Goal: Transaction & Acquisition: Purchase product/service

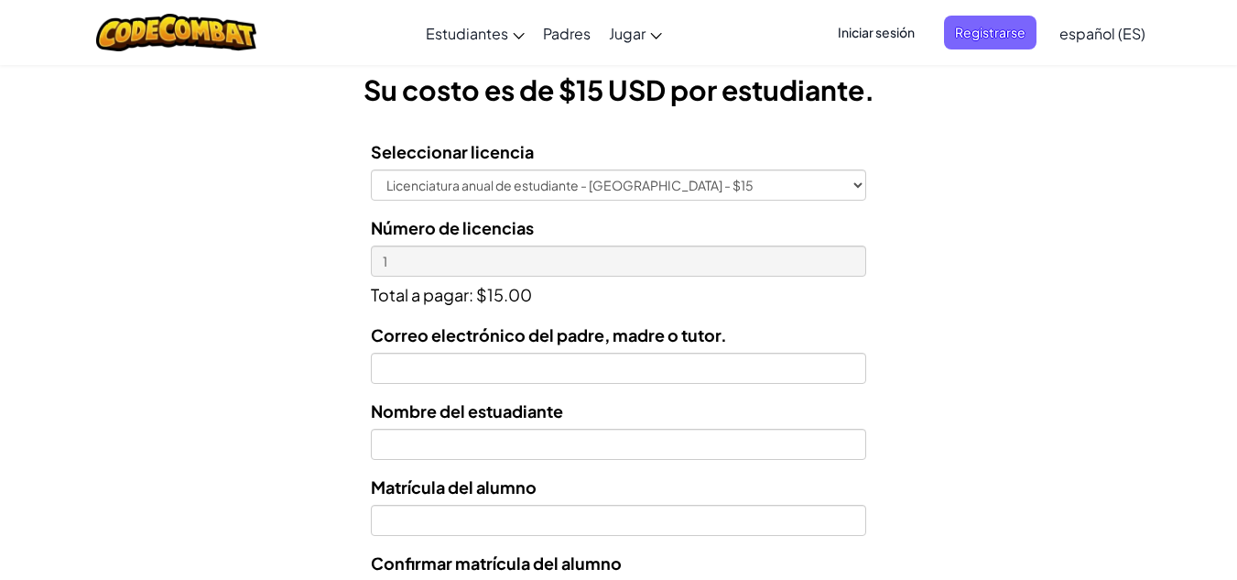
scroll to position [516, 0]
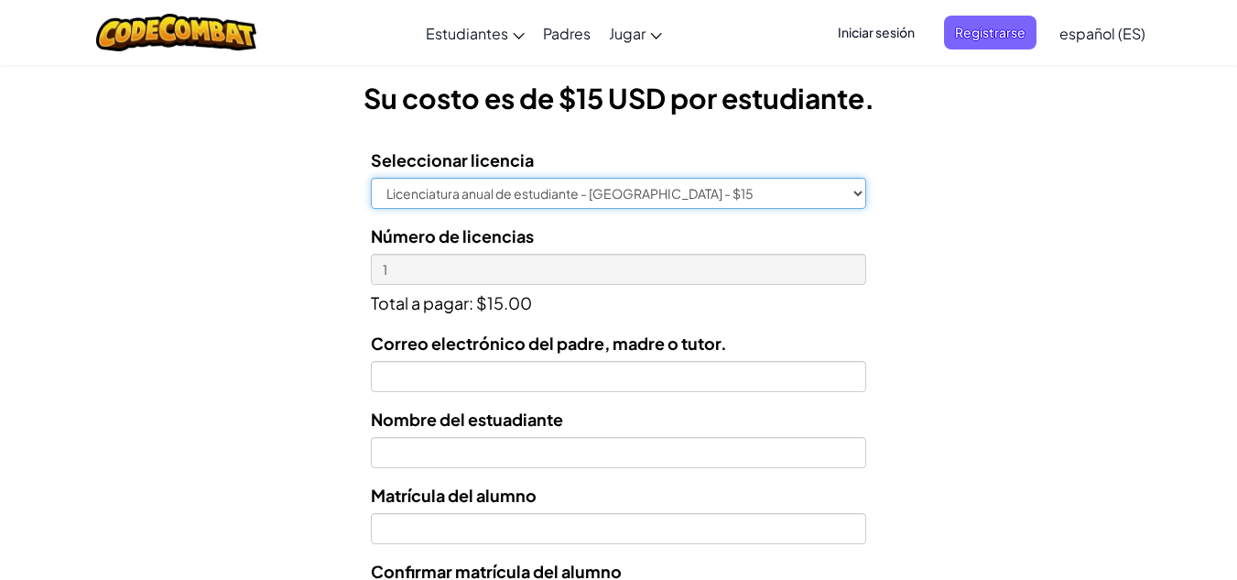
click at [862, 191] on select "Licenciatura anual de estudiante - [GEOGRAPHIC_DATA] - $15" at bounding box center [618, 193] width 495 height 31
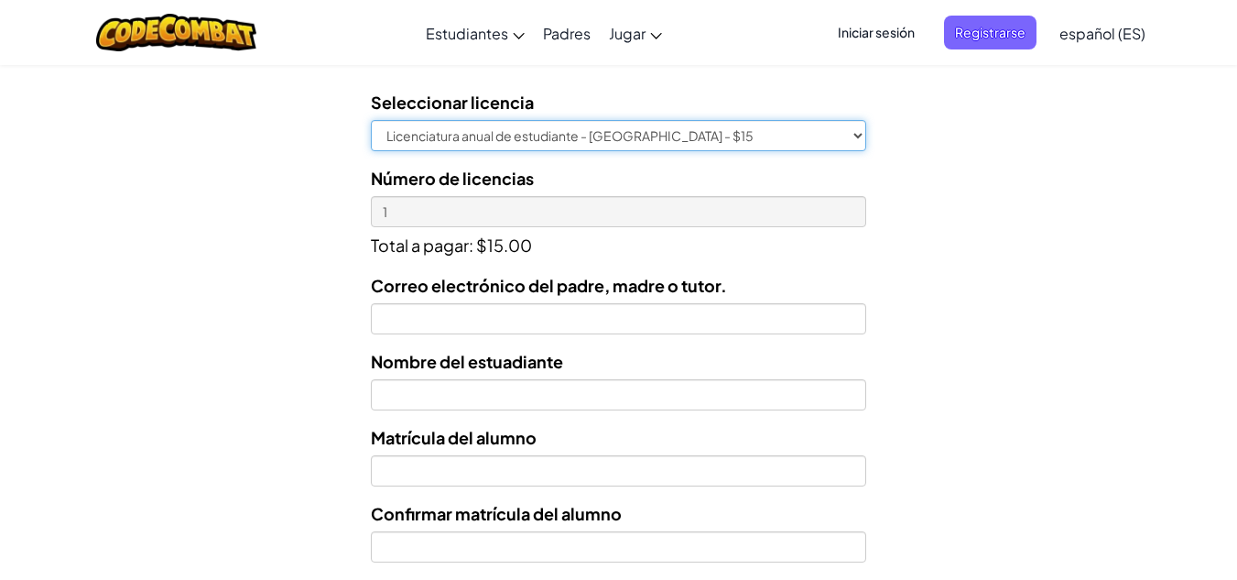
scroll to position [577, 0]
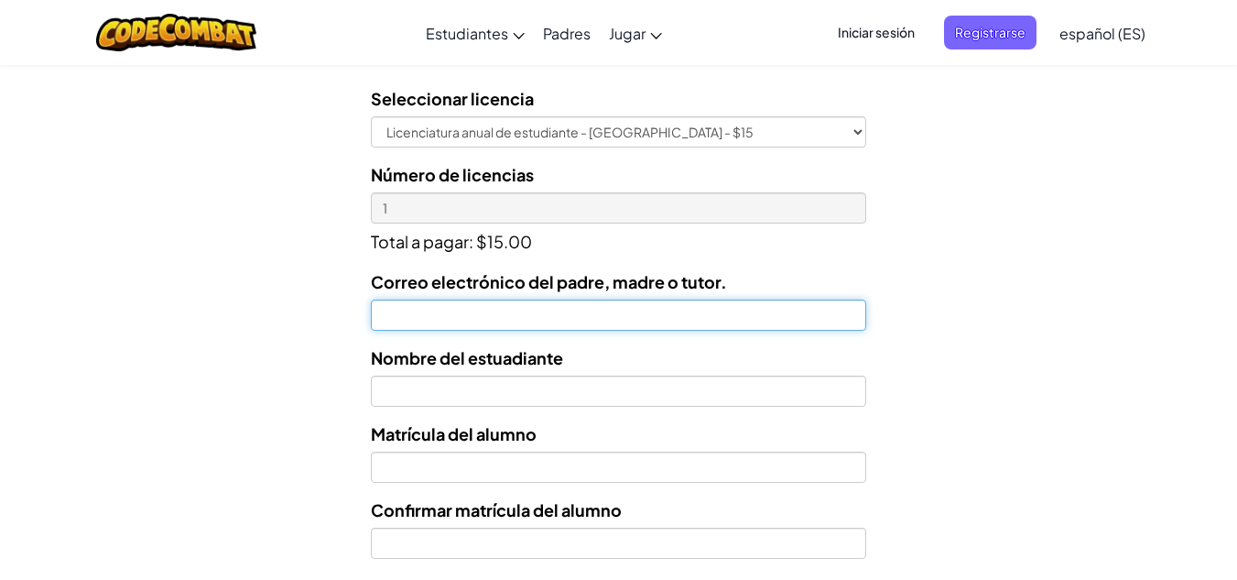
click at [699, 301] on input "Correo electrónico del padre, madre o tutor." at bounding box center [618, 315] width 495 height 31
type input "[EMAIL_ADDRESS][DOMAIN_NAME]"
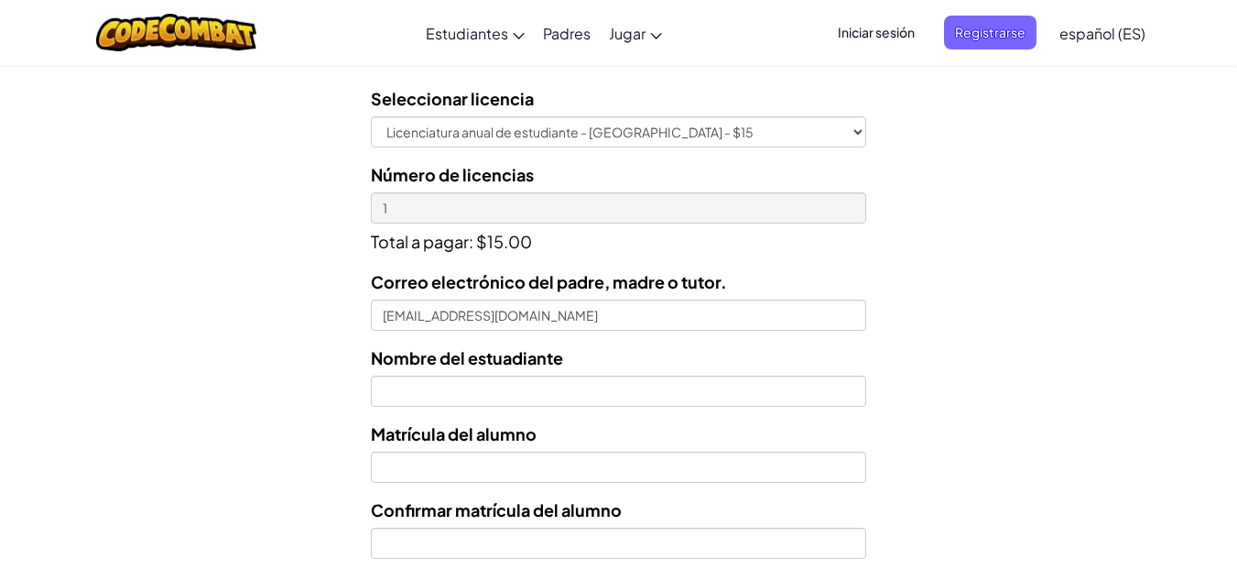
click at [549, 375] on div "Nombre del estuadiante" at bounding box center [618, 375] width 495 height 62
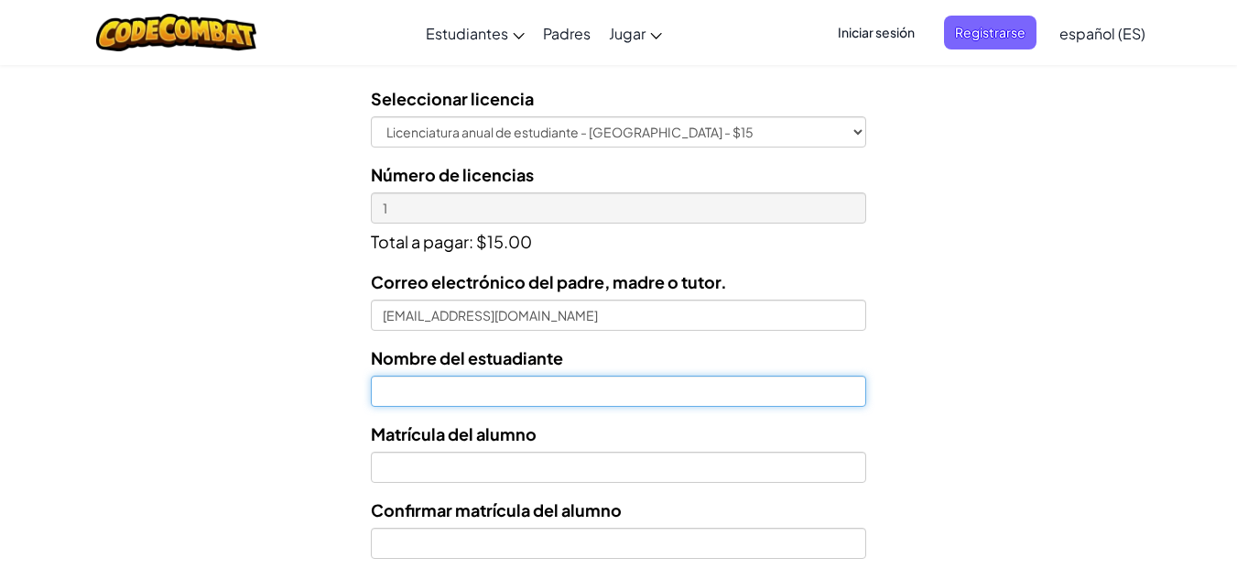
click at [549, 388] on input "text" at bounding box center [618, 391] width 495 height 31
type input "r"
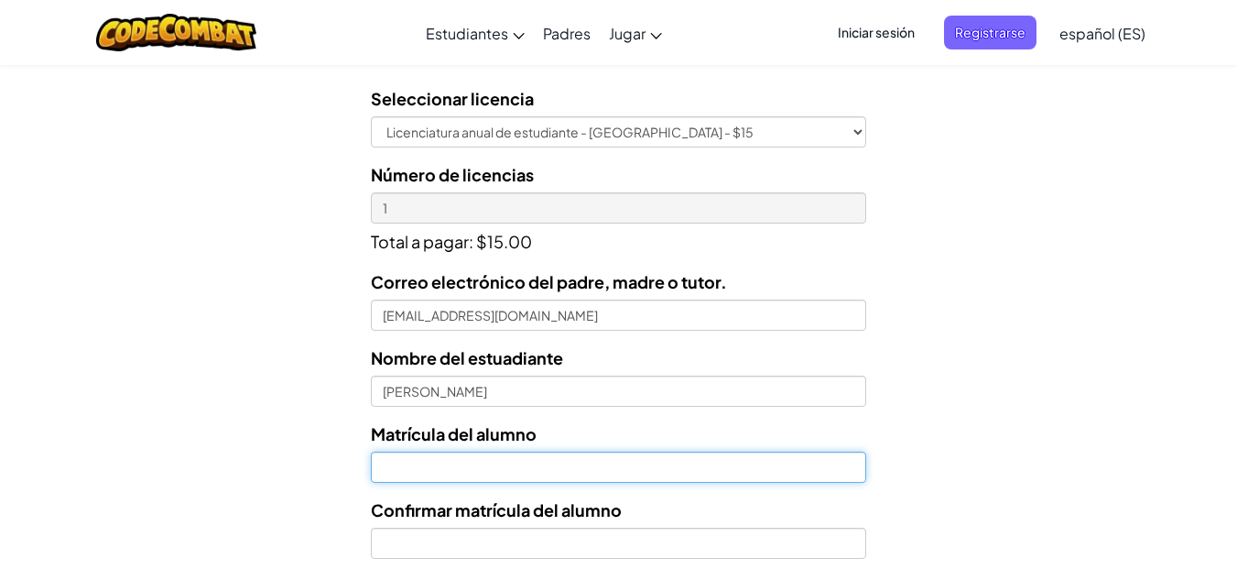
click at [485, 464] on input "Nombre del estuadiante" at bounding box center [618, 467] width 495 height 31
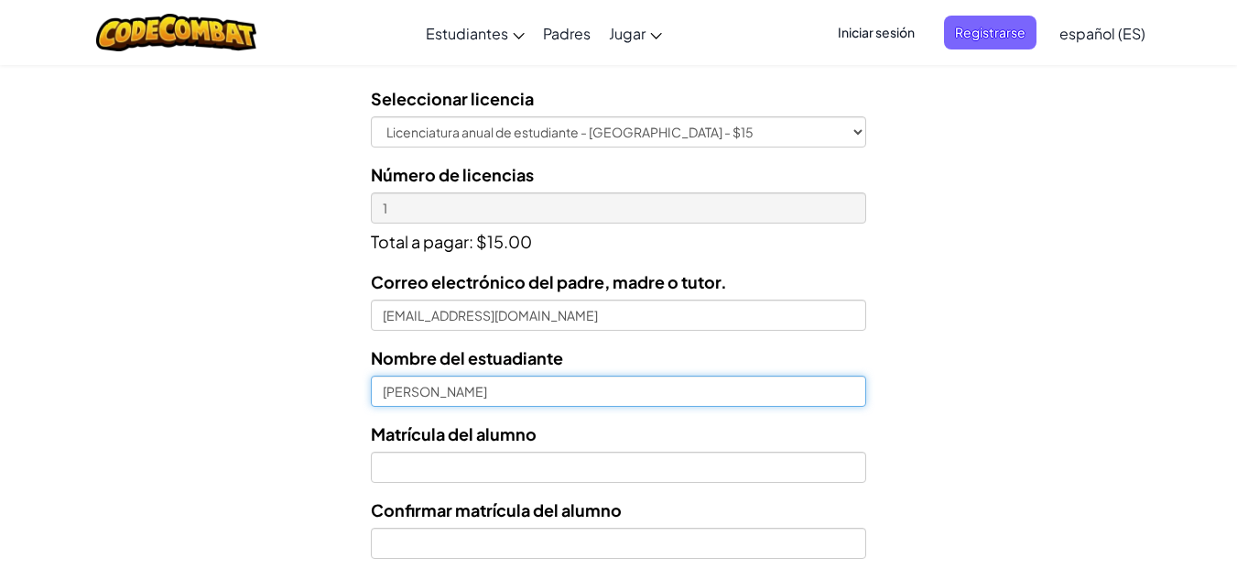
click at [561, 396] on input "[PERSON_NAME]" at bounding box center [618, 391] width 495 height 31
type input "[PERSON_NAME]"
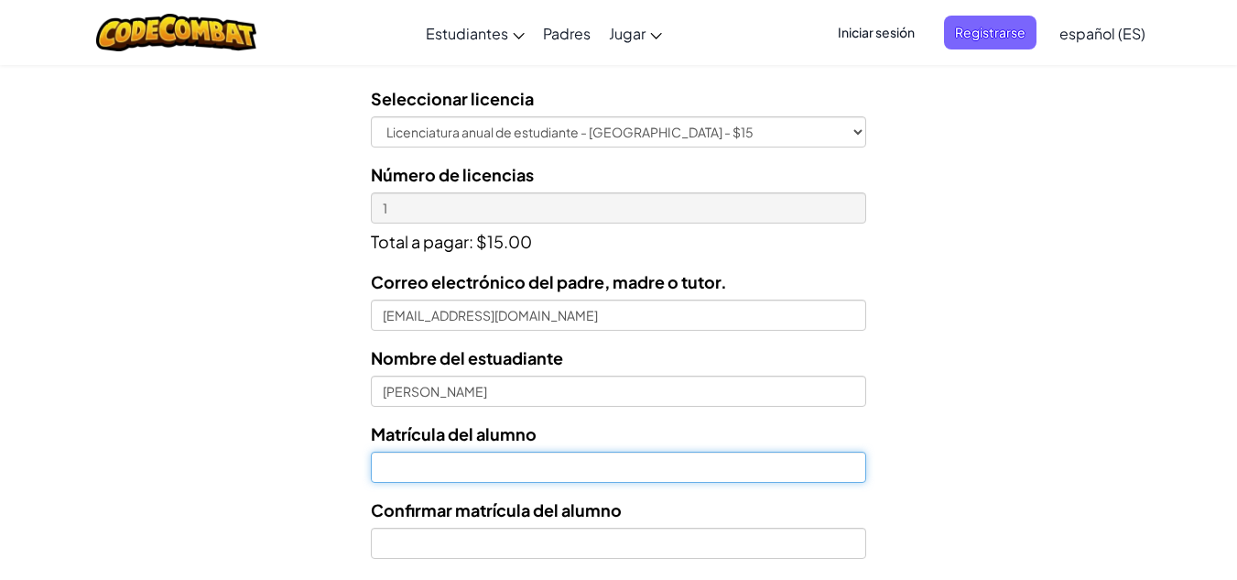
click at [493, 453] on input "Nombre del estuadiante" at bounding box center [618, 467] width 495 height 31
type input "al07143832"
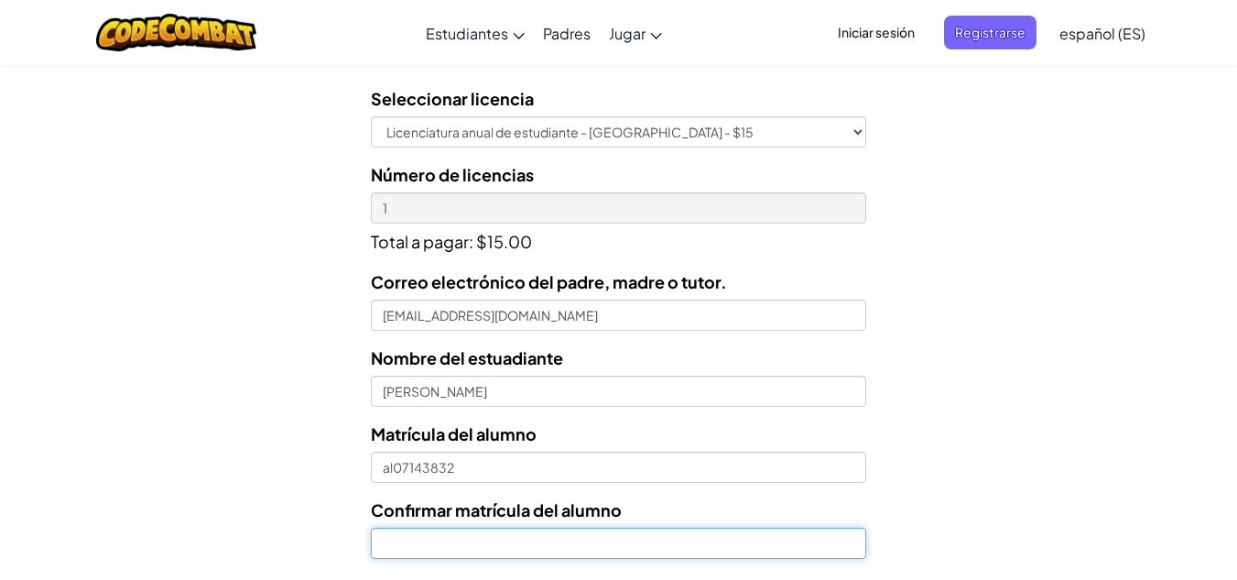
click at [460, 541] on input "Confirmar matrícula del alumno" at bounding box center [618, 543] width 495 height 31
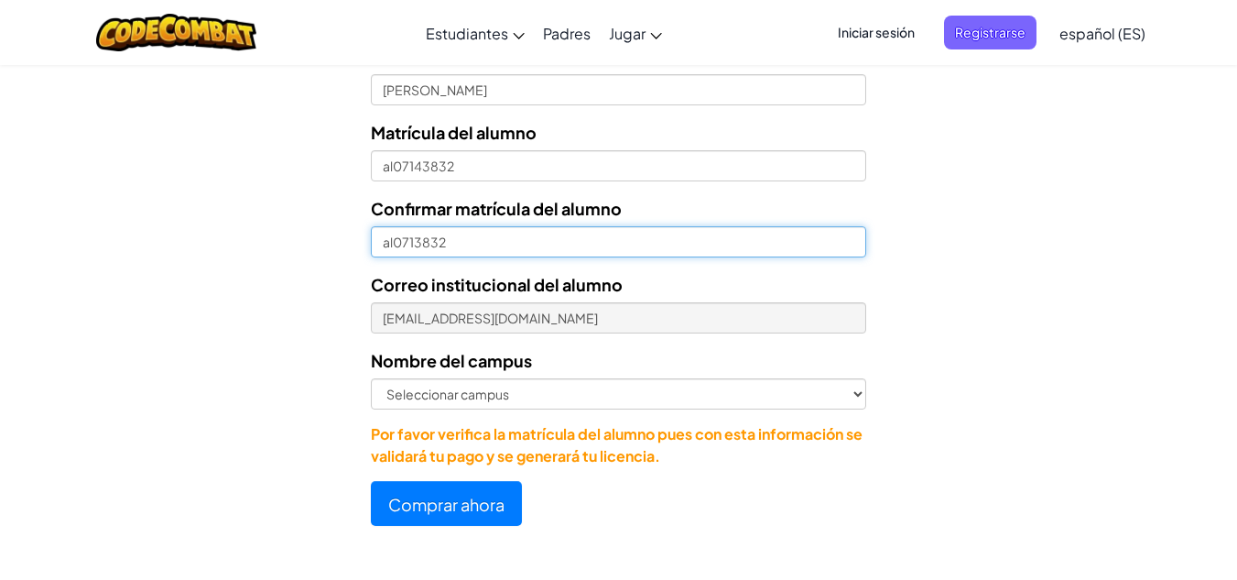
scroll to position [887, 0]
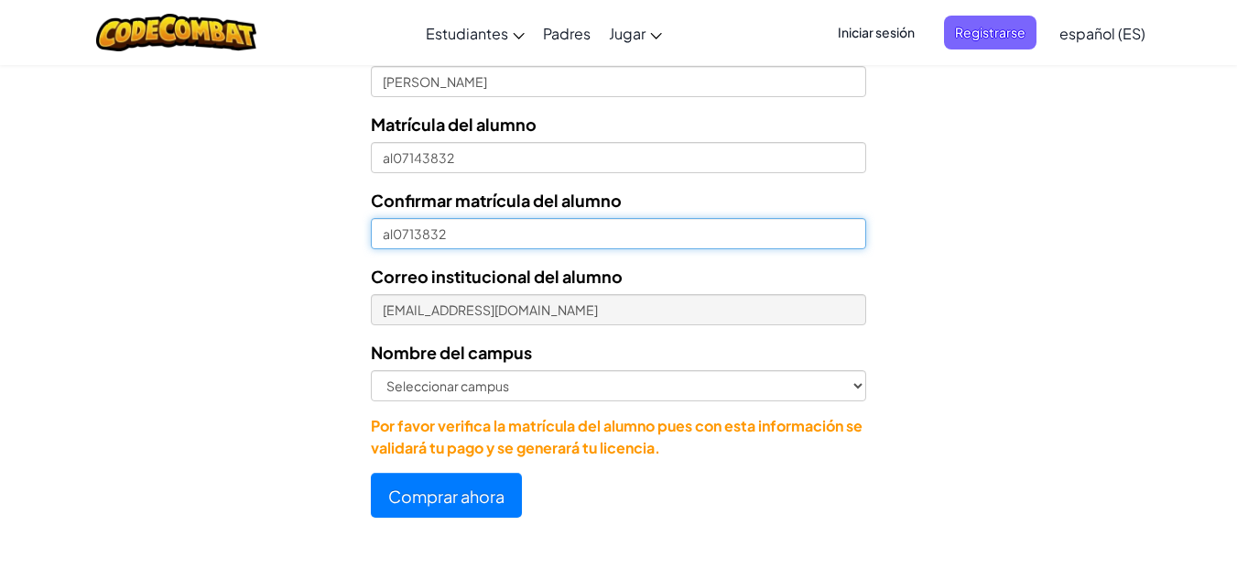
type input "al0713832"
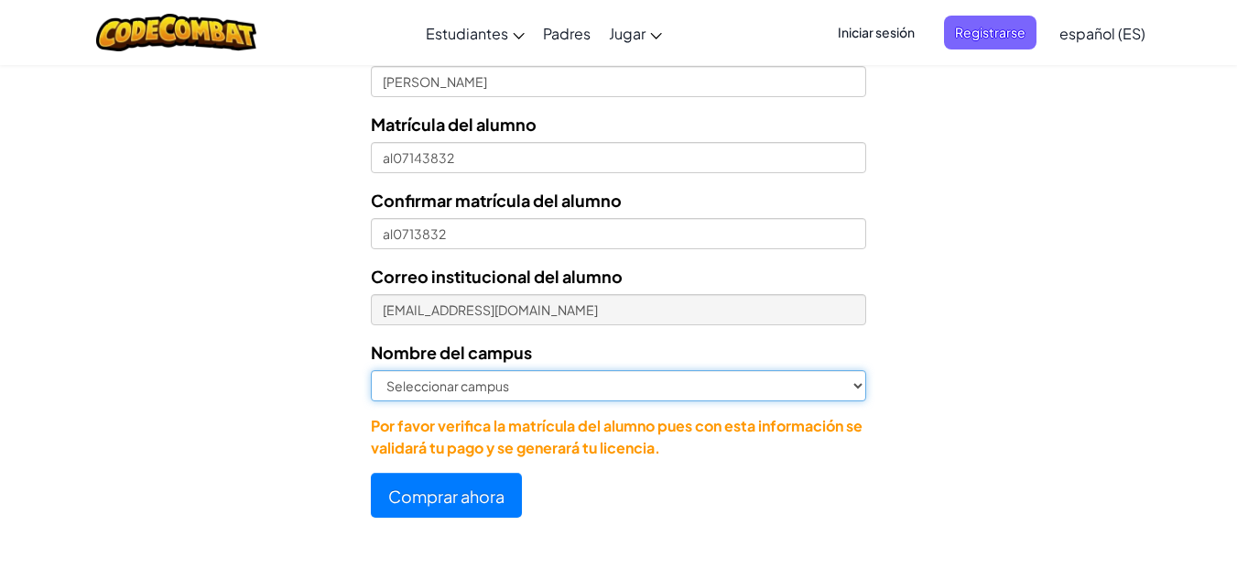
click at [499, 381] on select "Seleccionar campus [GEOGRAPHIC_DATA] Central [GEOGRAPHIC_DATA] [GEOGRAPHIC_DATA…" at bounding box center [618, 385] width 495 height 31
select select "Zapopan"
click at [371, 370] on select "Seleccionar campus [GEOGRAPHIC_DATA] Central [GEOGRAPHIC_DATA] [GEOGRAPHIC_DATA…" at bounding box center [618, 385] width 495 height 31
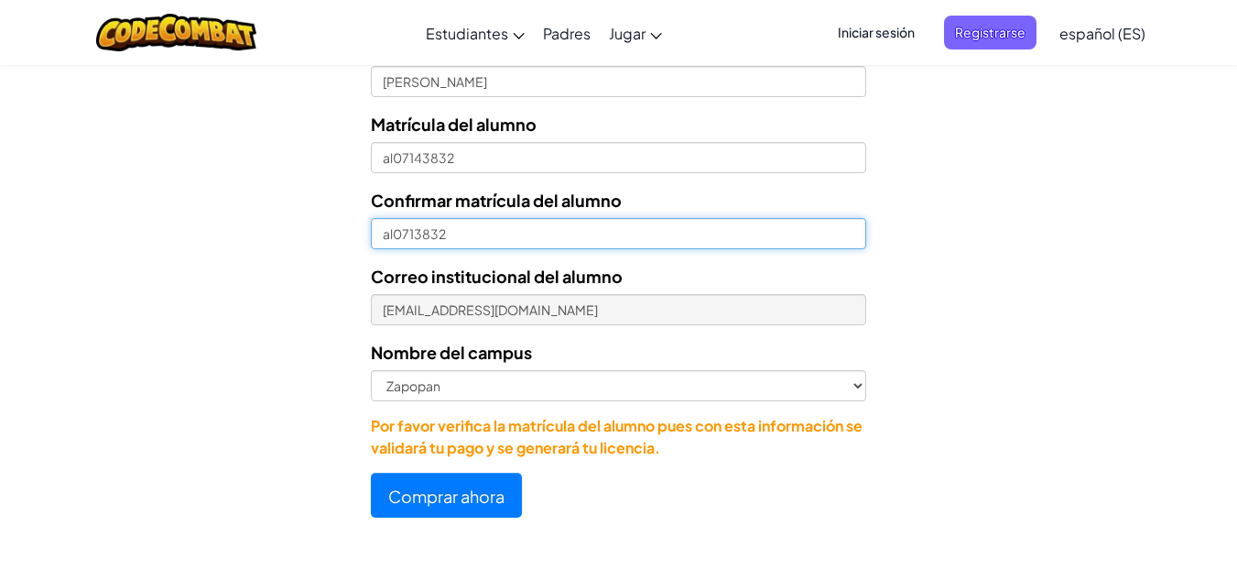
click at [414, 235] on input "al0713832" at bounding box center [618, 233] width 495 height 31
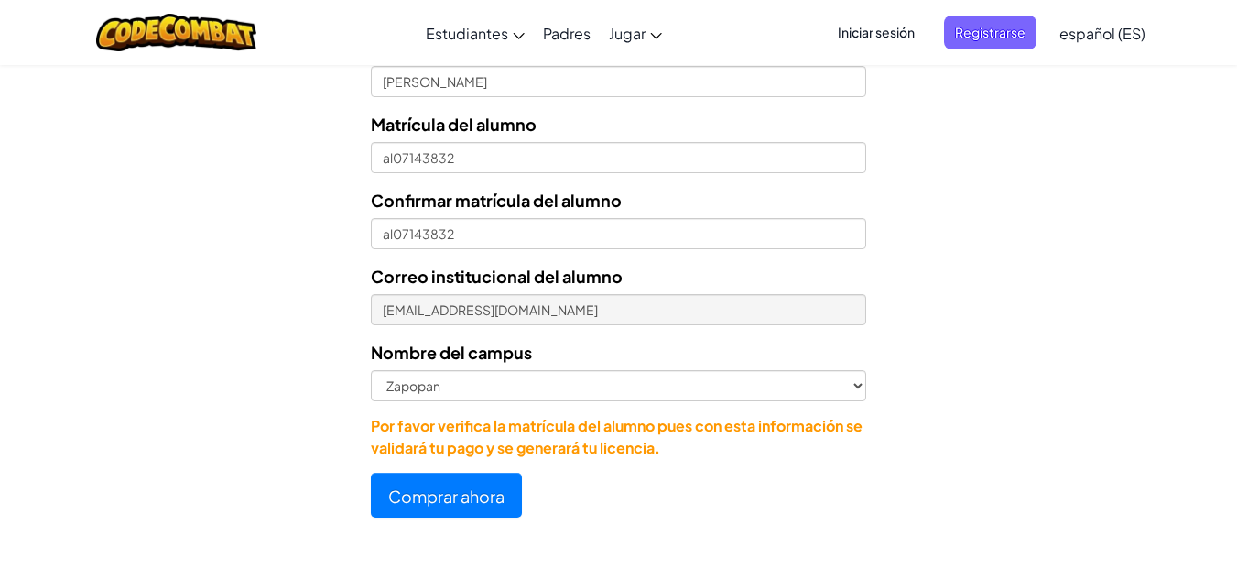
click at [328, 275] on form "Seleccionar licencia Licenciatura anual de estudiante - [GEOGRAPHIC_DATA] - $15…" at bounding box center [433, 140] width 866 height 756
click at [424, 496] on font "Comprar ahora" at bounding box center [446, 495] width 116 height 21
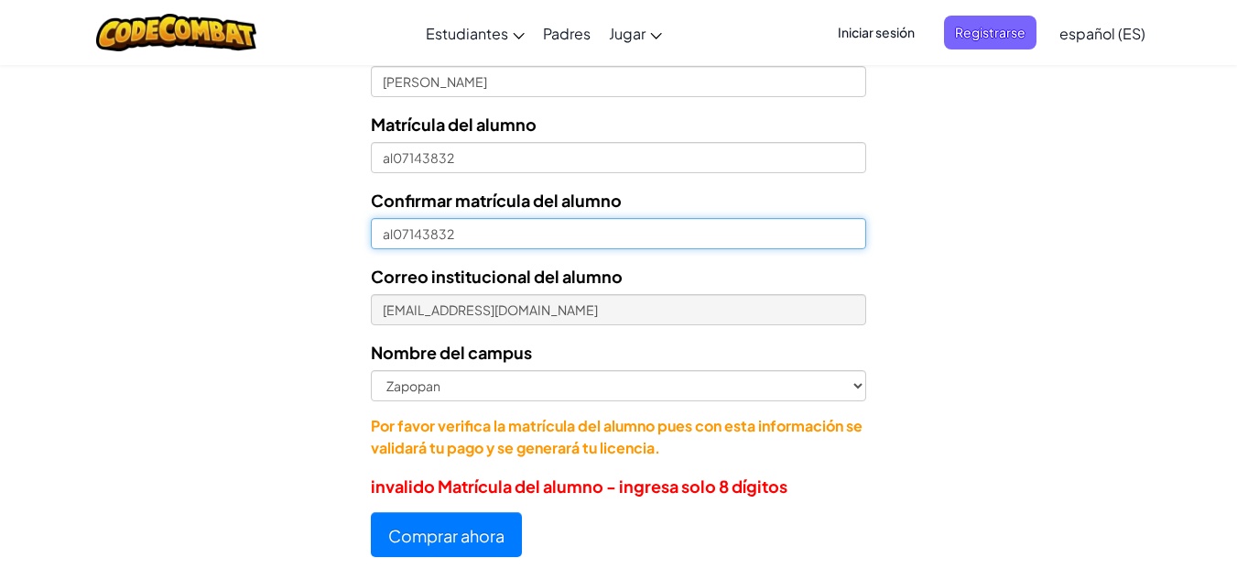
click at [392, 239] on input "al07143832" at bounding box center [618, 233] width 495 height 31
type input "07143832"
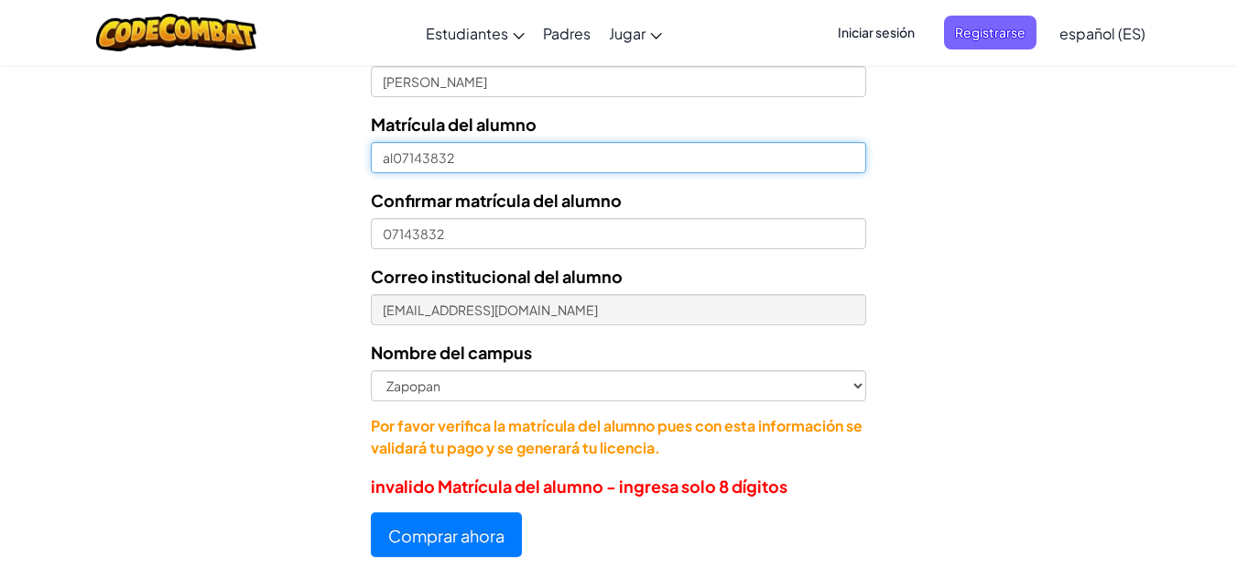
click at [396, 163] on input "al07143832" at bounding box center [618, 157] width 495 height 31
type input "07143832"
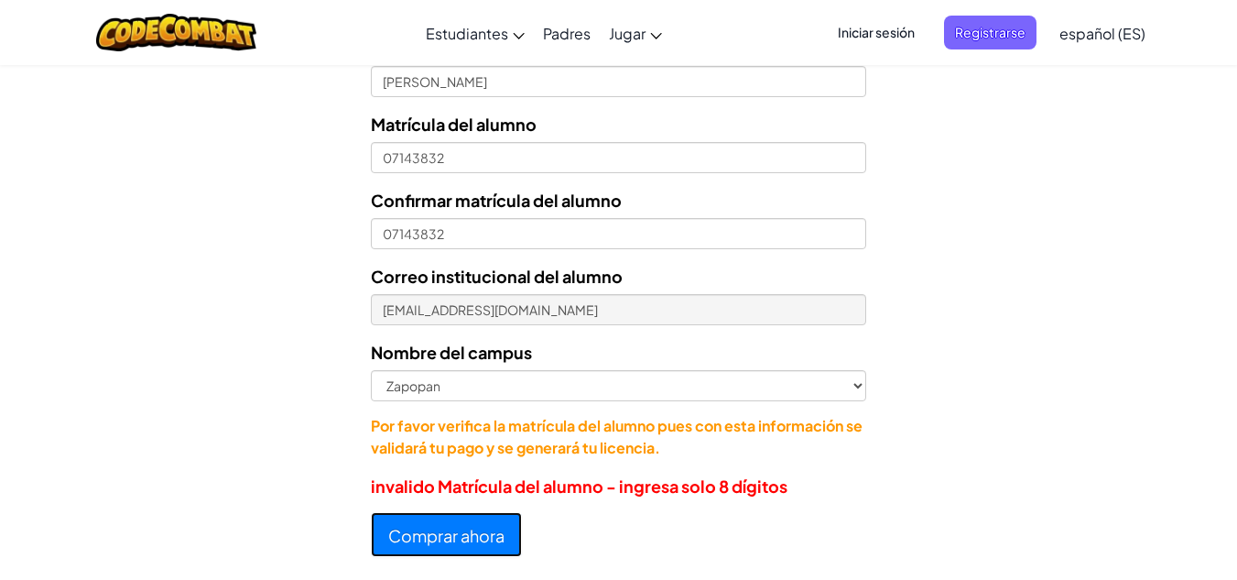
click at [474, 540] on font "Comprar ahora" at bounding box center [446, 535] width 116 height 21
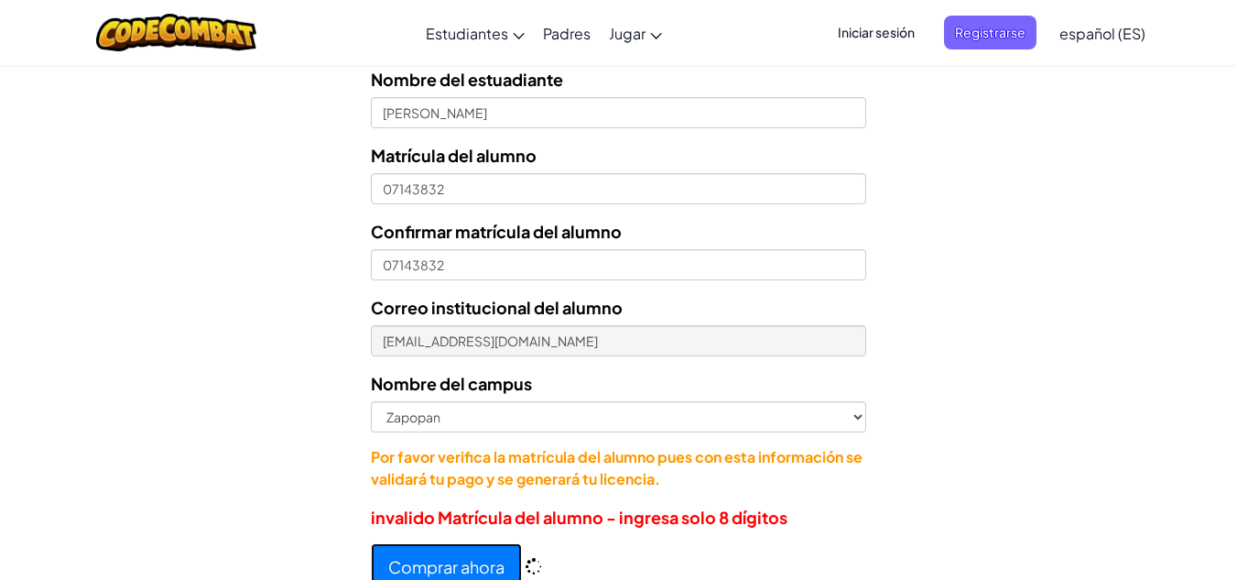
scroll to position [887, 0]
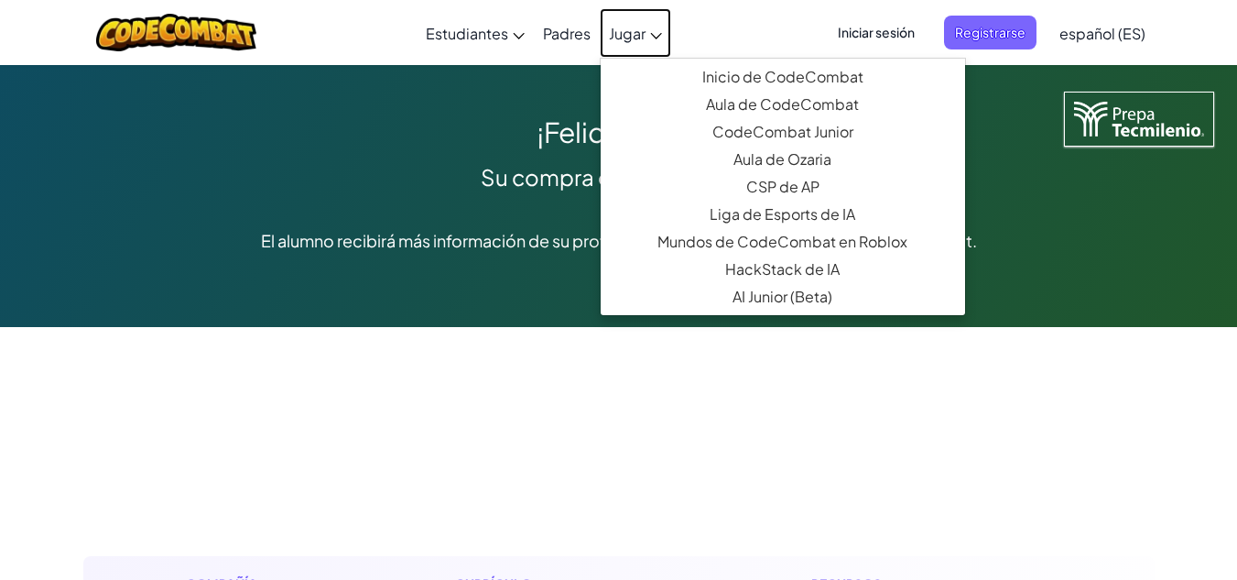
click at [634, 32] on font "Jugar" at bounding box center [627, 33] width 37 height 19
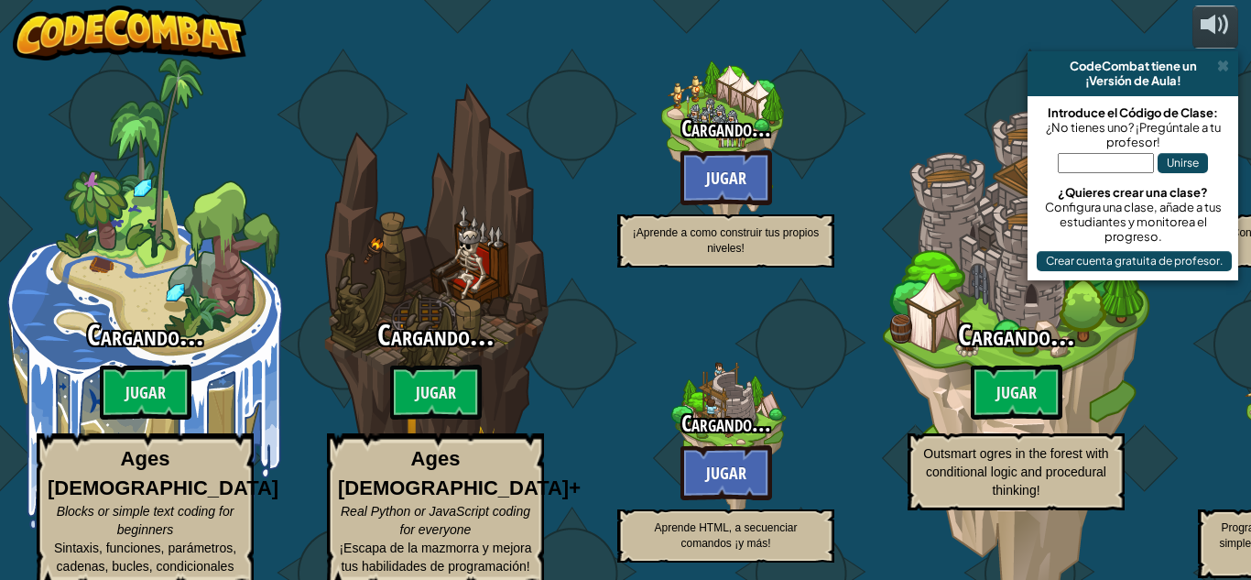
click at [794, 162] on div "Cargando... Jugar ¡Aprende a como construir tus propios niveles!" at bounding box center [726, 191] width 290 height 151
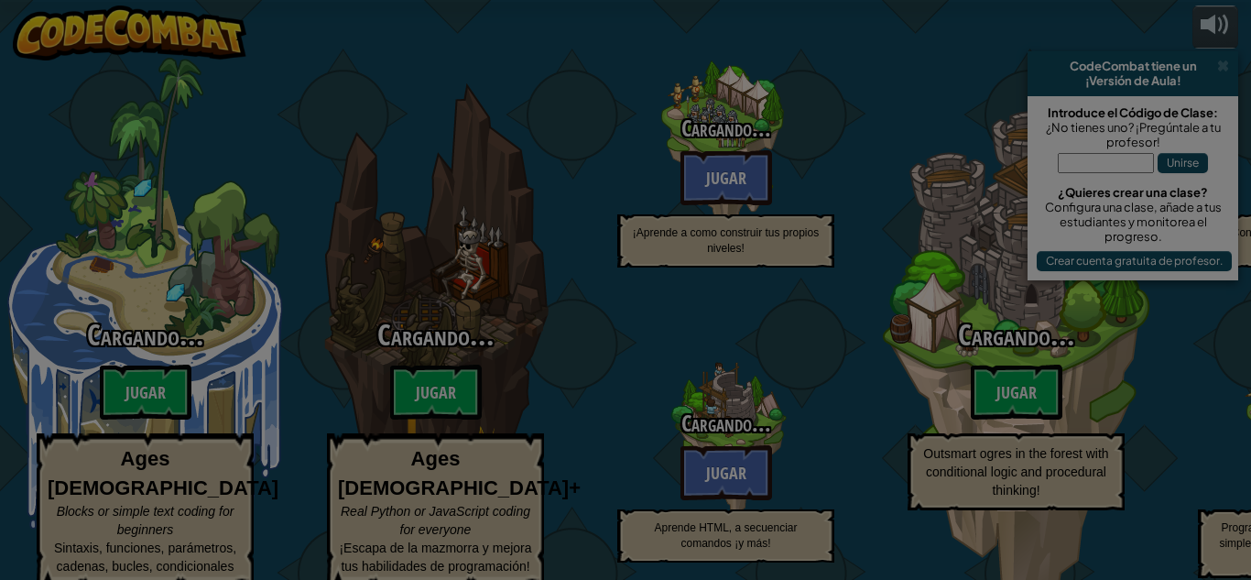
select select "es-ES"
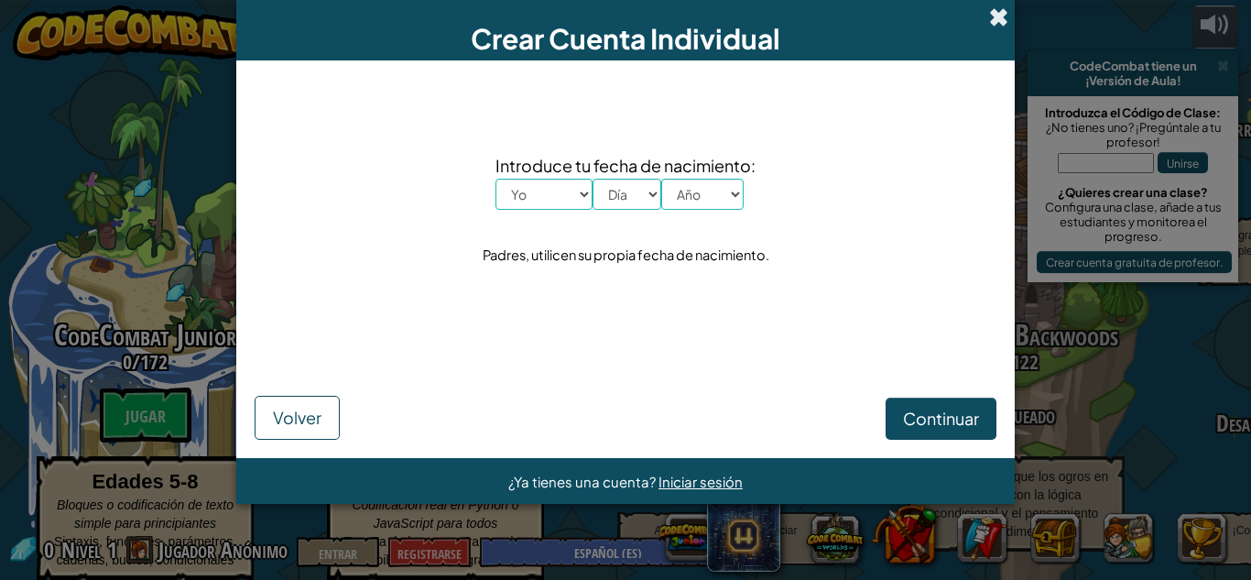
click at [990, 21] on span at bounding box center [998, 16] width 19 height 19
